Goal: Book appointment/travel/reservation

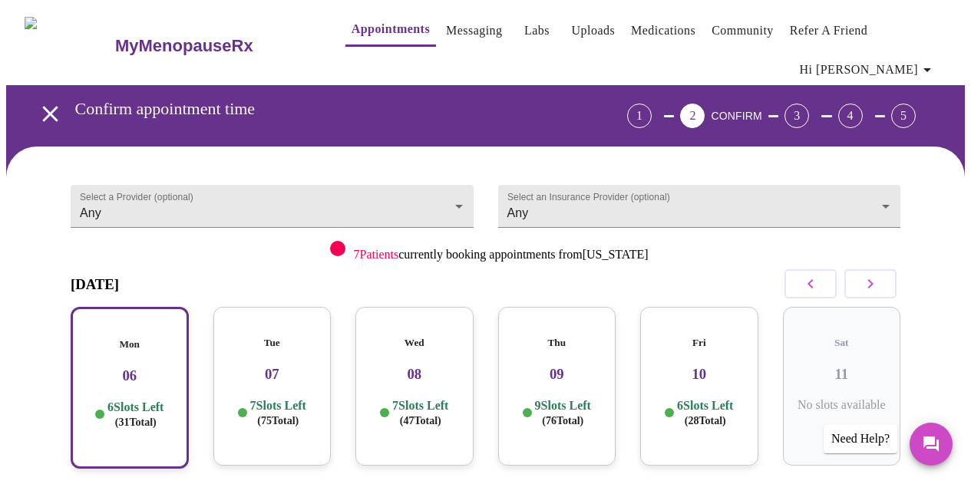
scroll to position [195, 0]
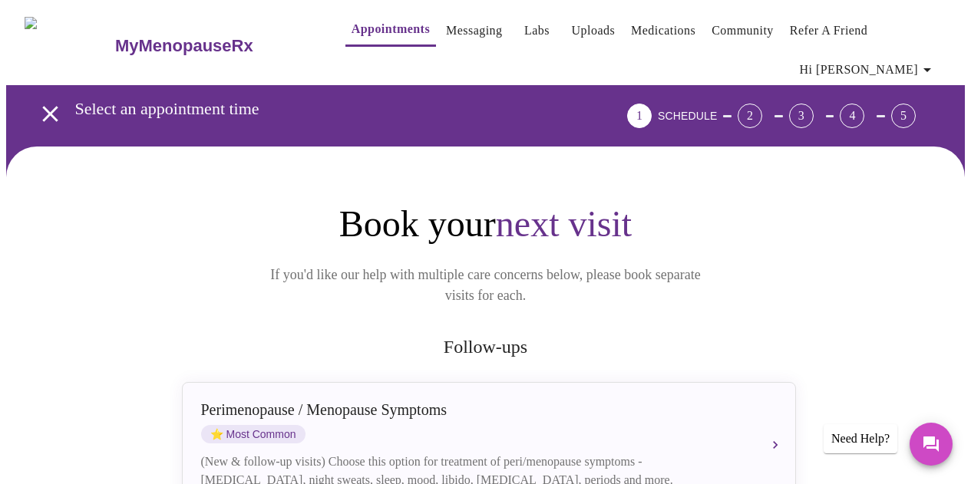
scroll to position [195, 0]
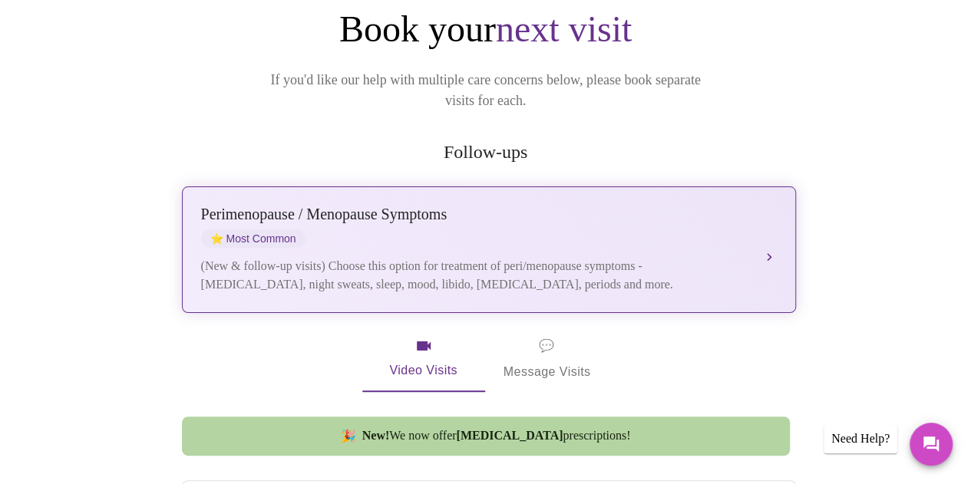
click at [424, 258] on button "[MEDICAL_DATA] / Menopause Symptoms ⭐ Most Common (New & follow-up visits) Choo…" at bounding box center [489, 249] width 614 height 127
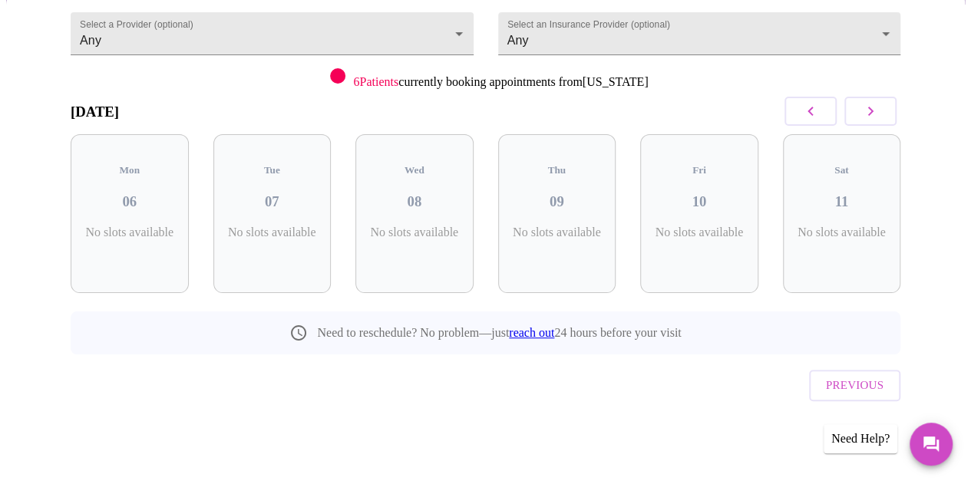
scroll to position [118, 0]
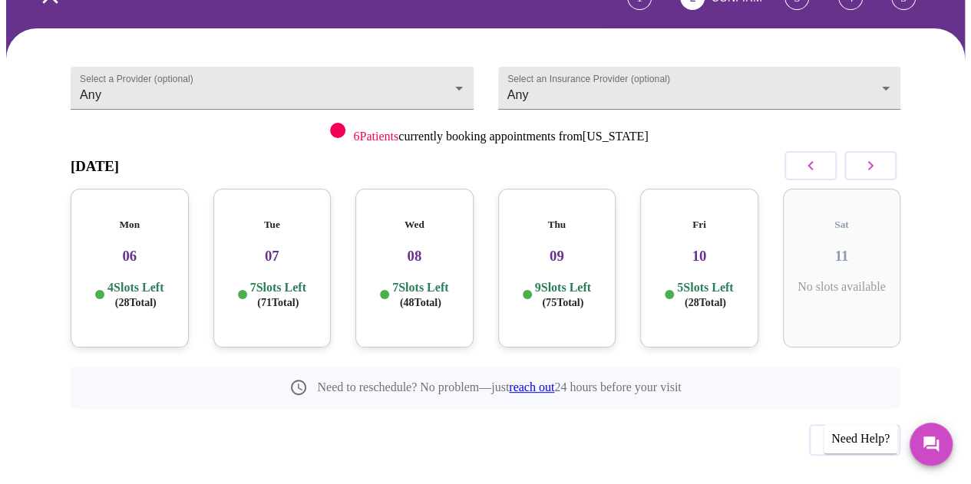
click at [133, 248] on h3 "06" at bounding box center [130, 256] width 94 height 17
